Goal: Transaction & Acquisition: Obtain resource

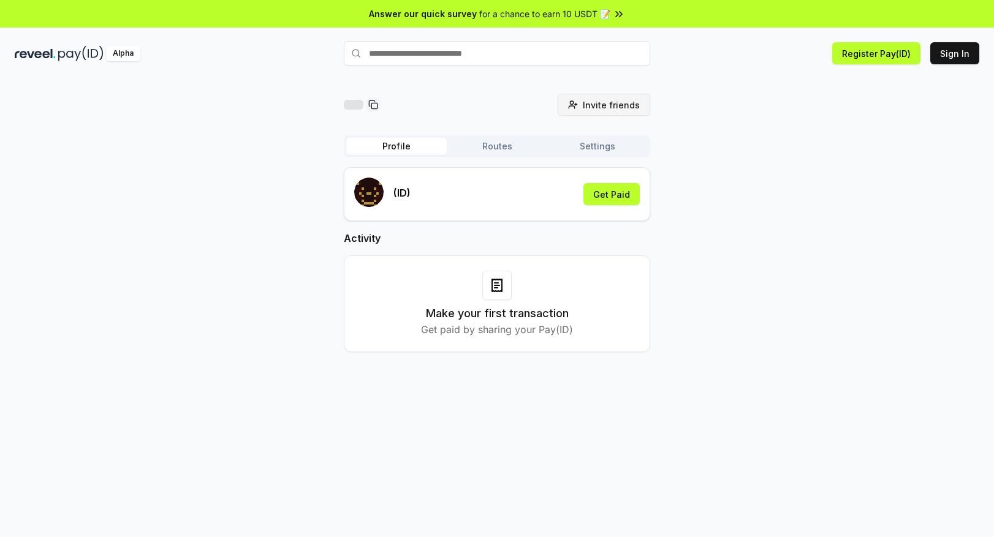
click at [596, 109] on span "Invite friends" at bounding box center [611, 105] width 57 height 13
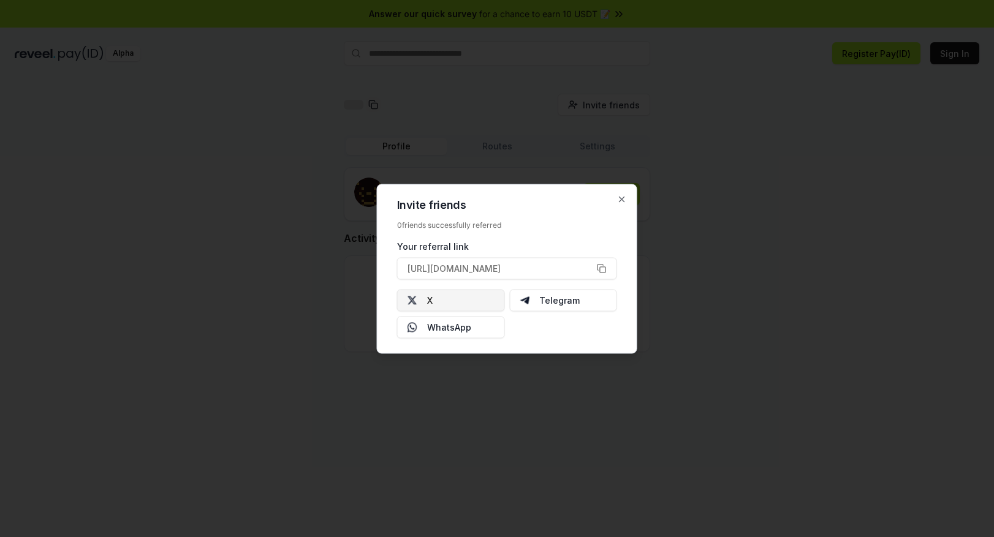
click at [461, 296] on button "X" at bounding box center [451, 300] width 108 height 22
